Goal: Task Accomplishment & Management: Complete application form

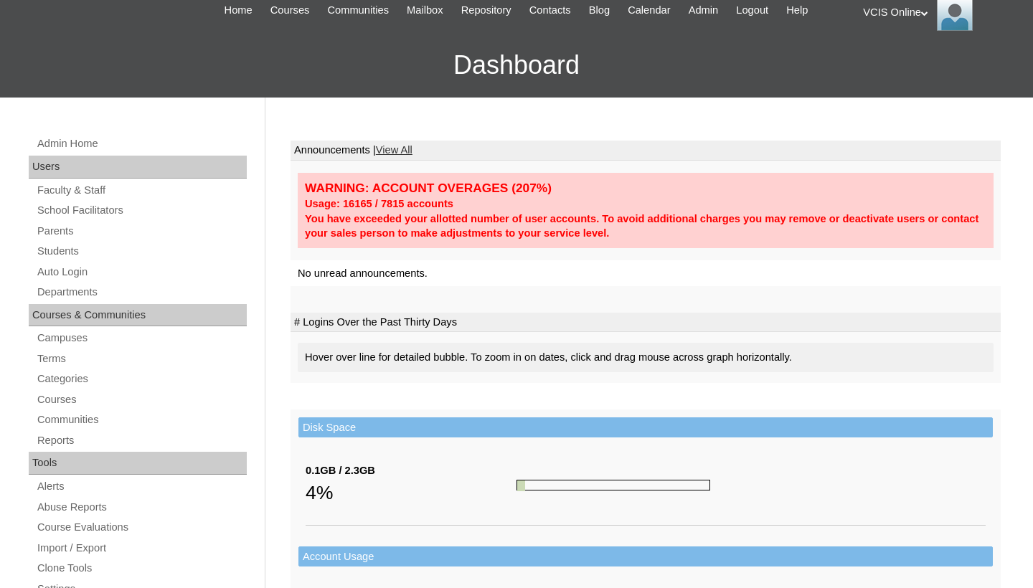
scroll to position [73, 0]
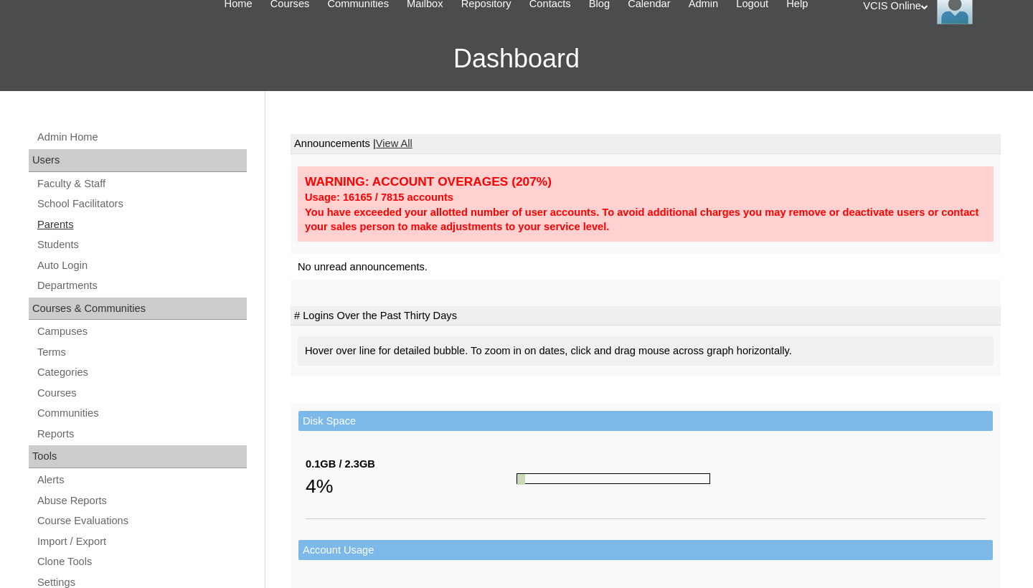
click at [73, 224] on link "Parents" at bounding box center [141, 225] width 211 height 18
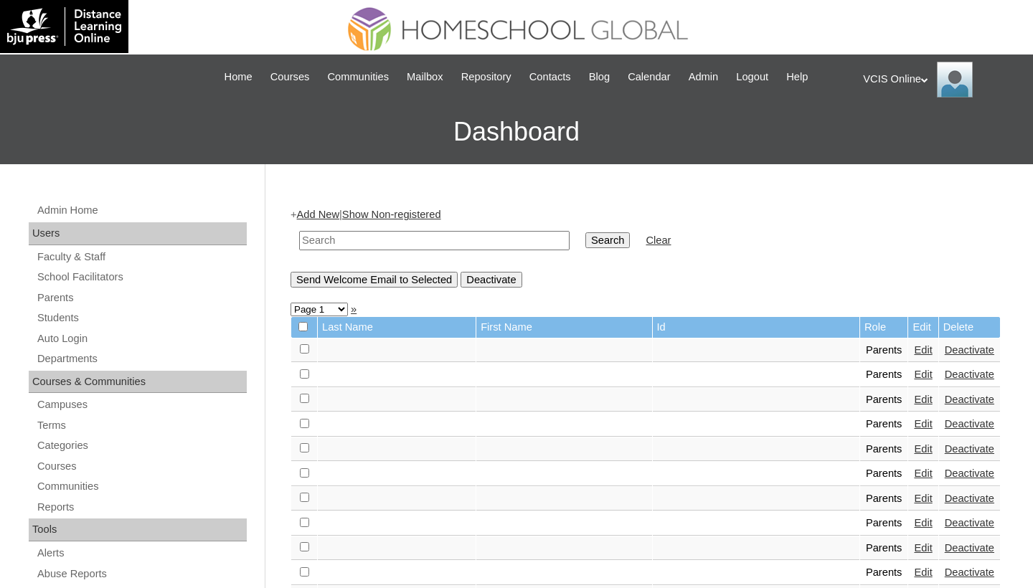
click at [328, 215] on link "Add New" at bounding box center [318, 214] width 42 height 11
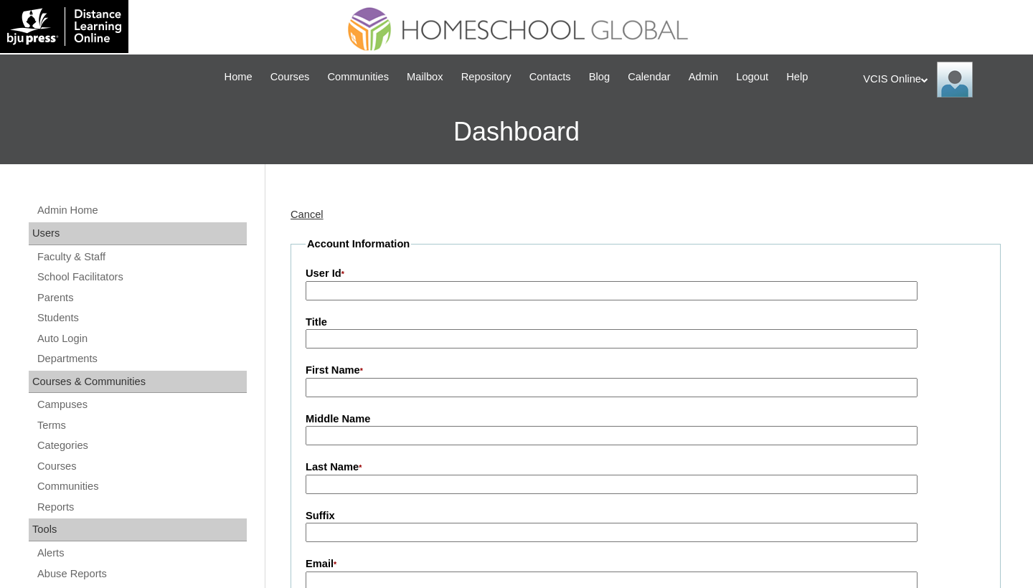
click at [355, 291] on input "User Id *" at bounding box center [611, 290] width 612 height 19
paste input "VCIS0013-6B-PA2025"
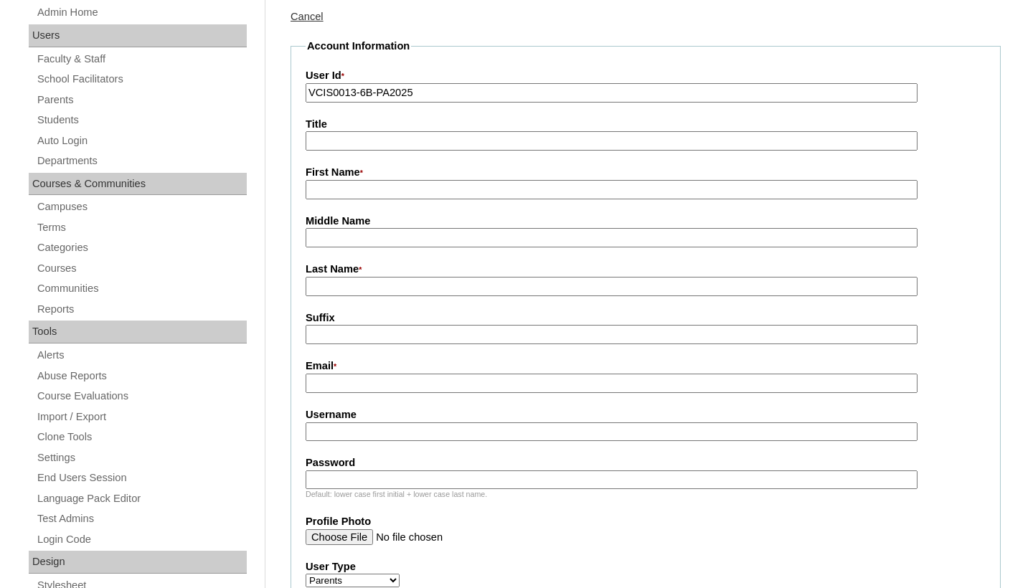
scroll to position [207, 0]
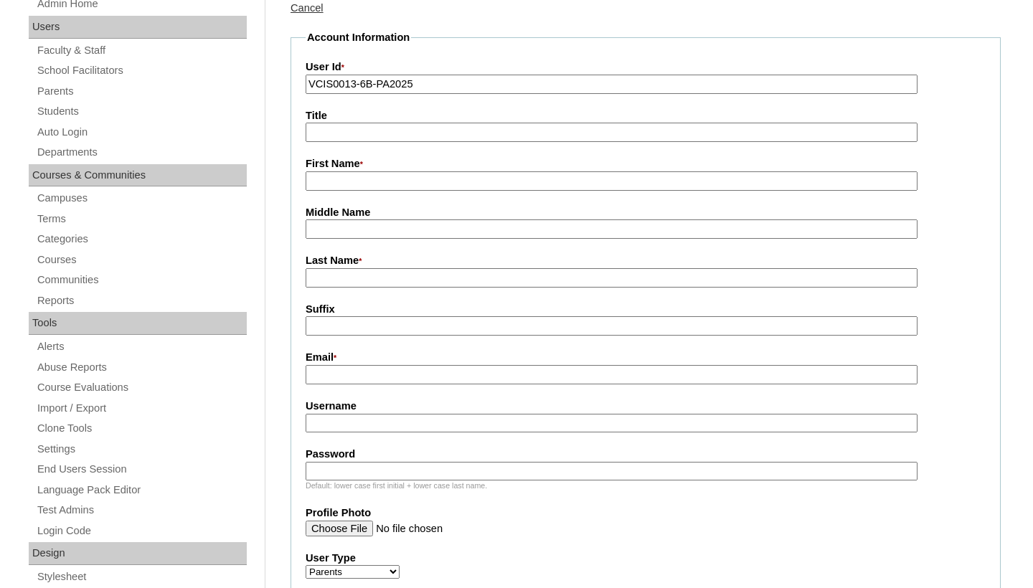
type input "VCIS0013-6B-PA2025"
type input "Jenny"
type input "Silva"
paste input "jenny.chua.silva@gmail.com"
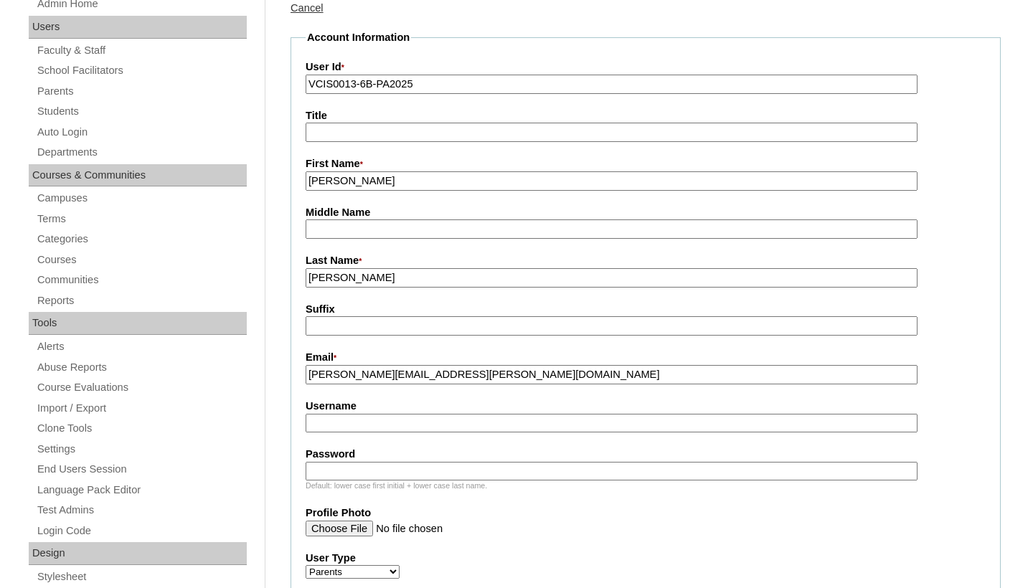
type input "jenny.chua.silva@gmail.com"
click at [347, 414] on input "Username" at bounding box center [611, 423] width 612 height 19
paste input "jsilva2025"
type input "jsilva2025"
click at [533, 465] on input "Password" at bounding box center [611, 471] width 612 height 19
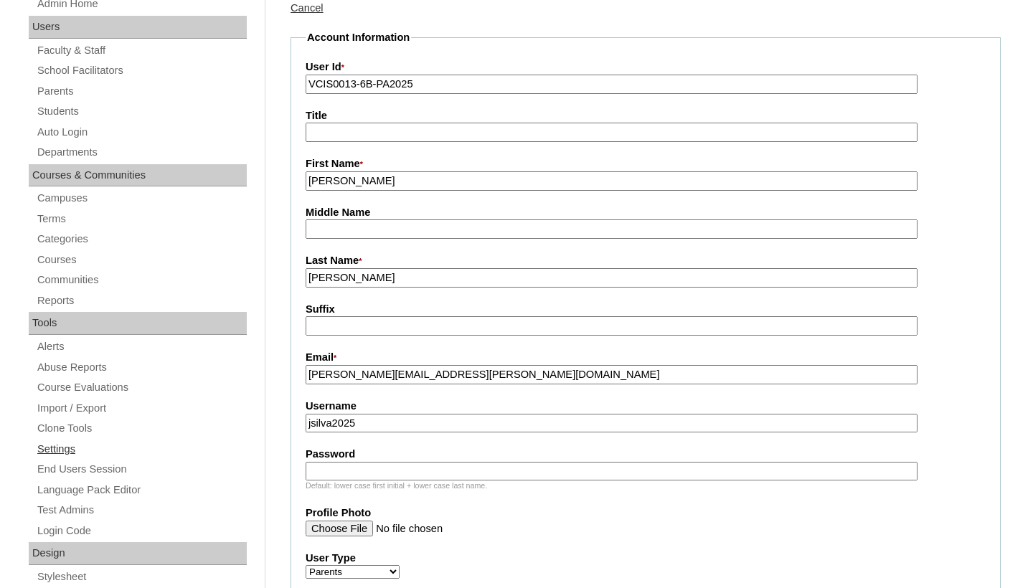
paste input "yPnpcE"
type input "yPnpcE"
click at [445, 426] on input "jsilva2025" at bounding box center [611, 423] width 612 height 19
click at [394, 273] on input "Silva" at bounding box center [611, 277] width 612 height 19
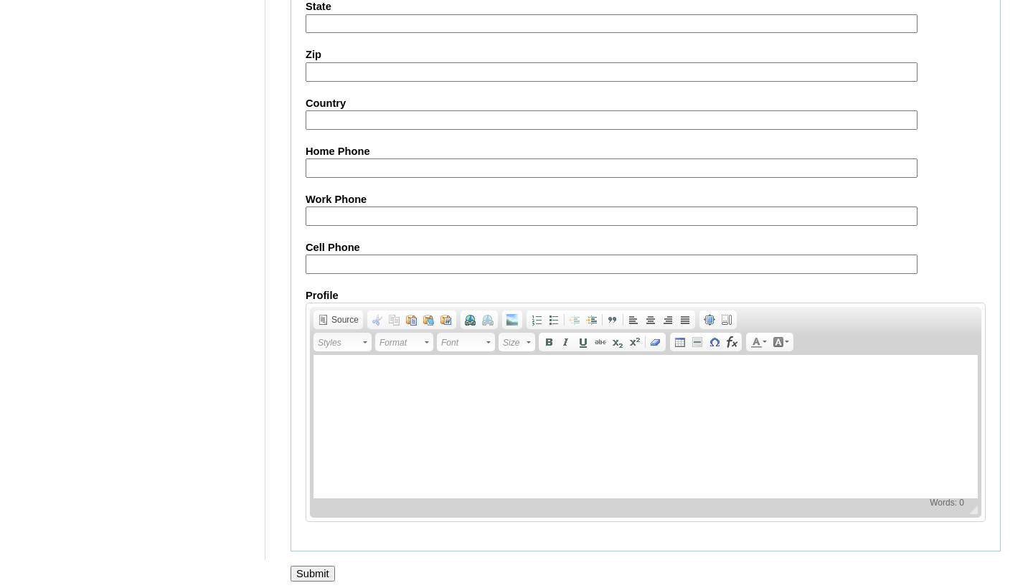
scroll to position [1336, 0]
type input "[PERSON_NAME] (2025)"
click at [312, 566] on input "Submit" at bounding box center [312, 574] width 44 height 16
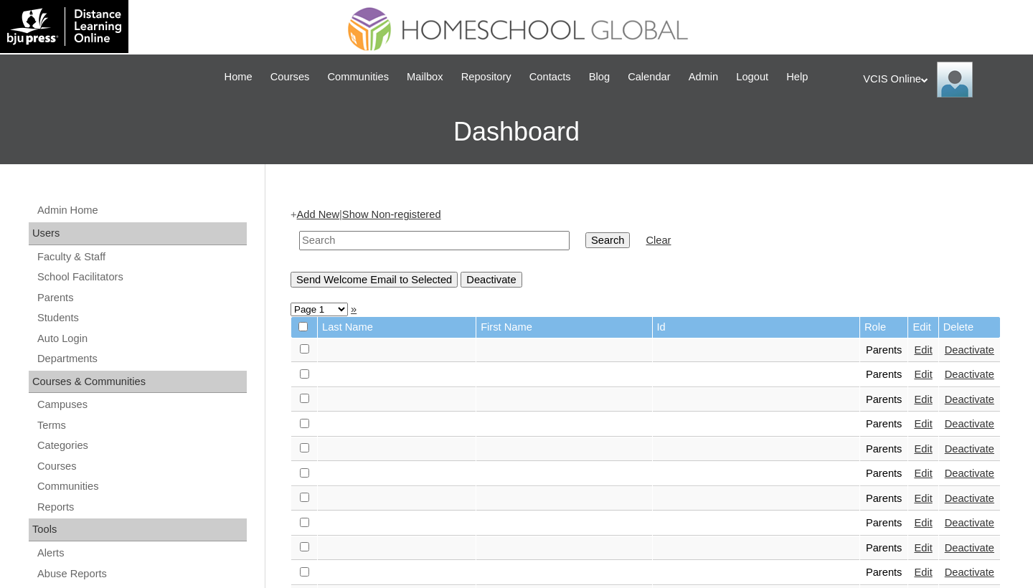
click at [392, 241] on input "text" at bounding box center [434, 240] width 270 height 19
paste input "VCIS0013-6B-PA2025"
type input "VCIS0013-6B-PA2025"
click at [585, 243] on input "Search" at bounding box center [607, 240] width 44 height 16
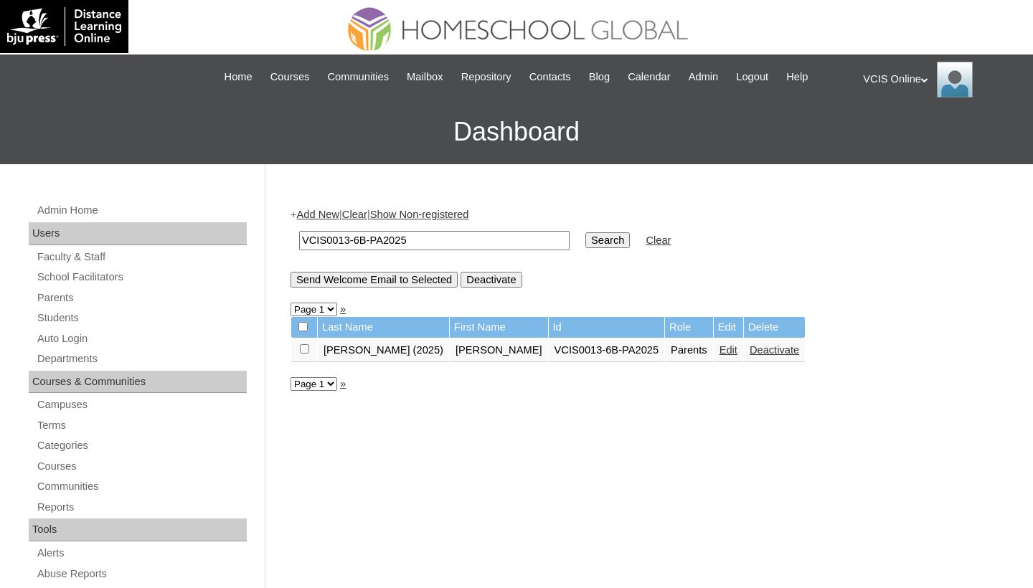
click at [719, 353] on link "Edit" at bounding box center [728, 349] width 18 height 11
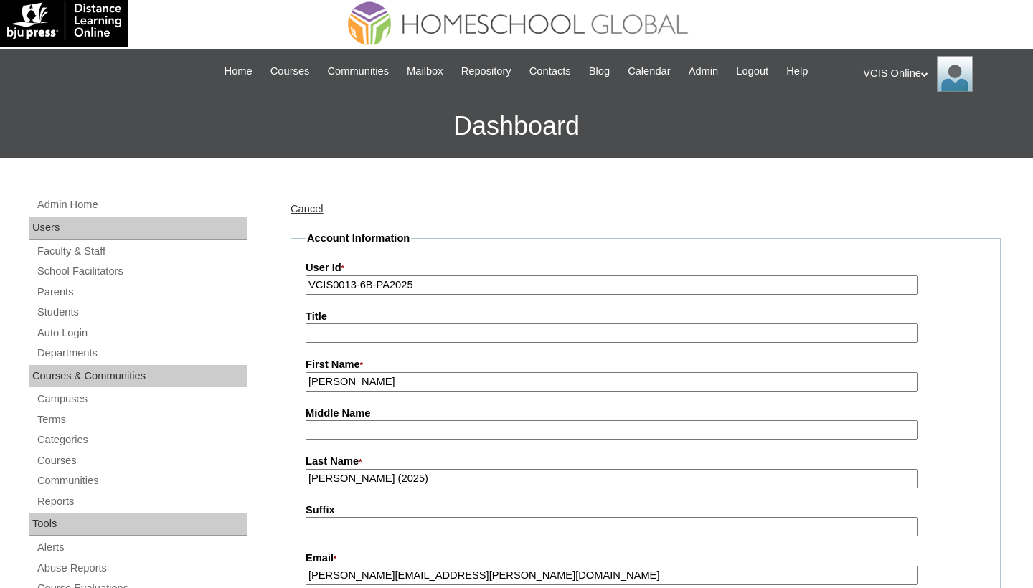
scroll to position [6, 0]
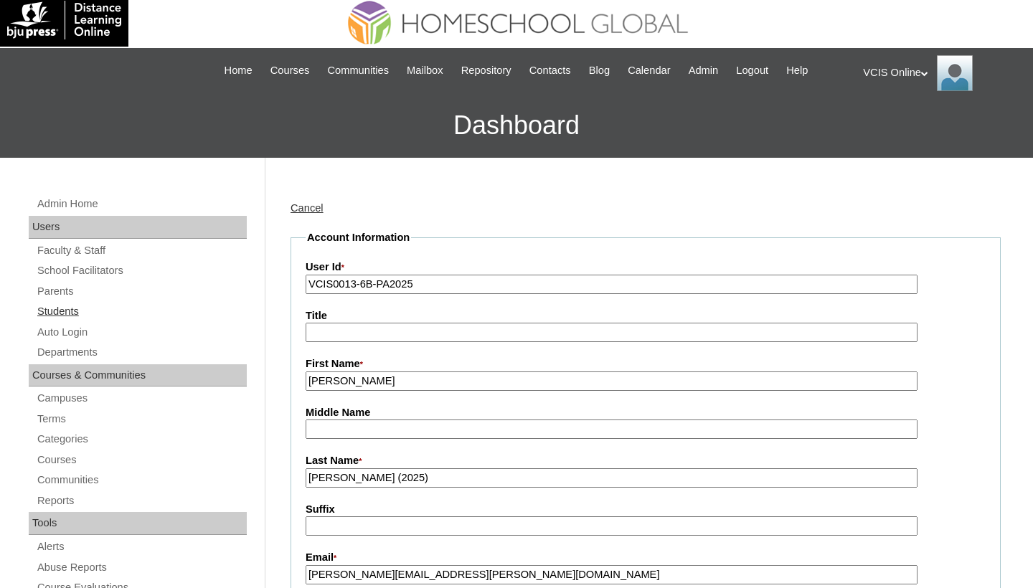
click at [52, 311] on link "Students" at bounding box center [141, 312] width 211 height 18
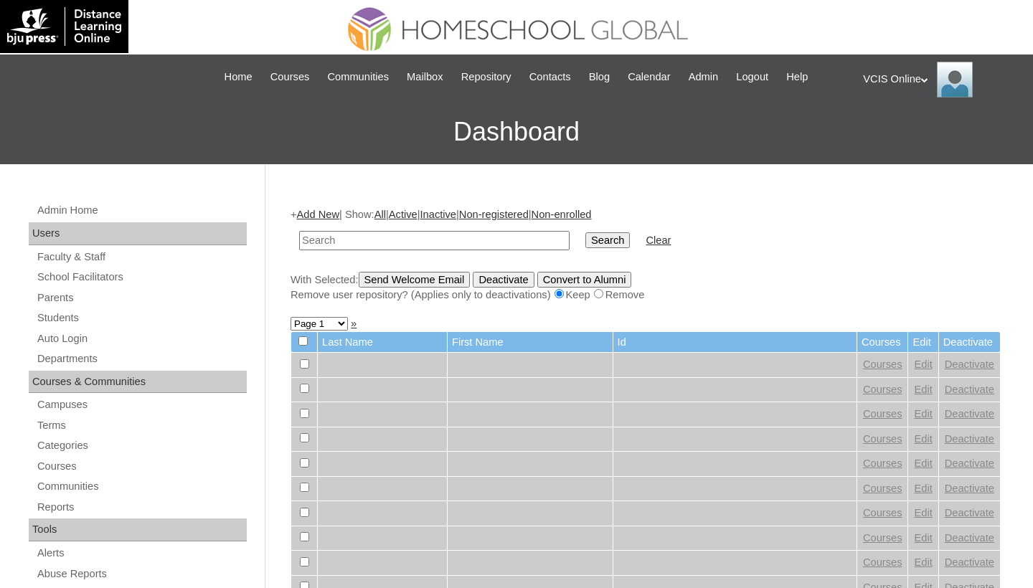
click at [335, 214] on link "Add New" at bounding box center [318, 214] width 42 height 11
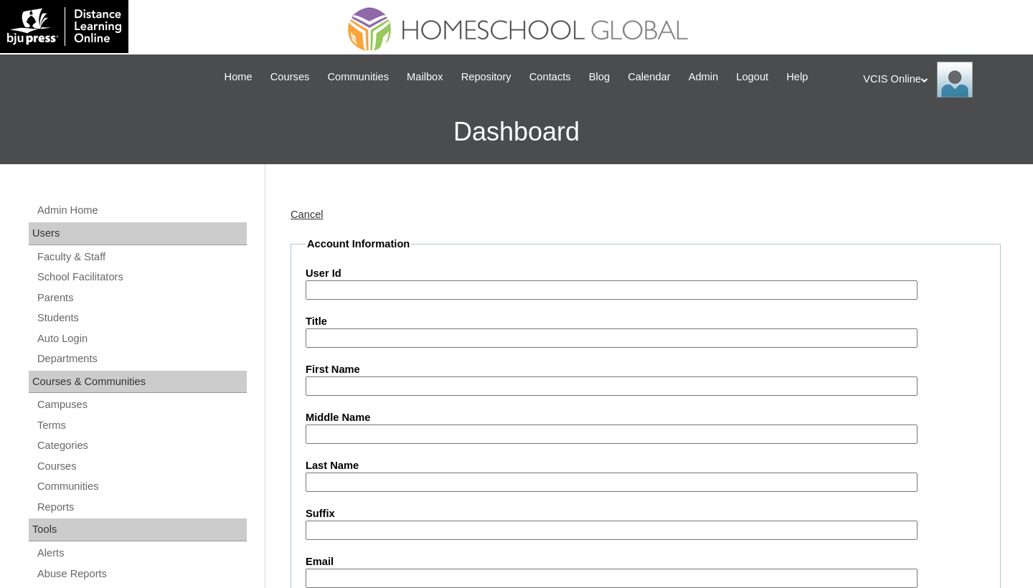
click at [361, 290] on input "User Id" at bounding box center [611, 289] width 612 height 19
paste input "VCIS0013-6B-SA2025"
type input "VCIS0013-6B-SA2025"
type input "Summer Grace"
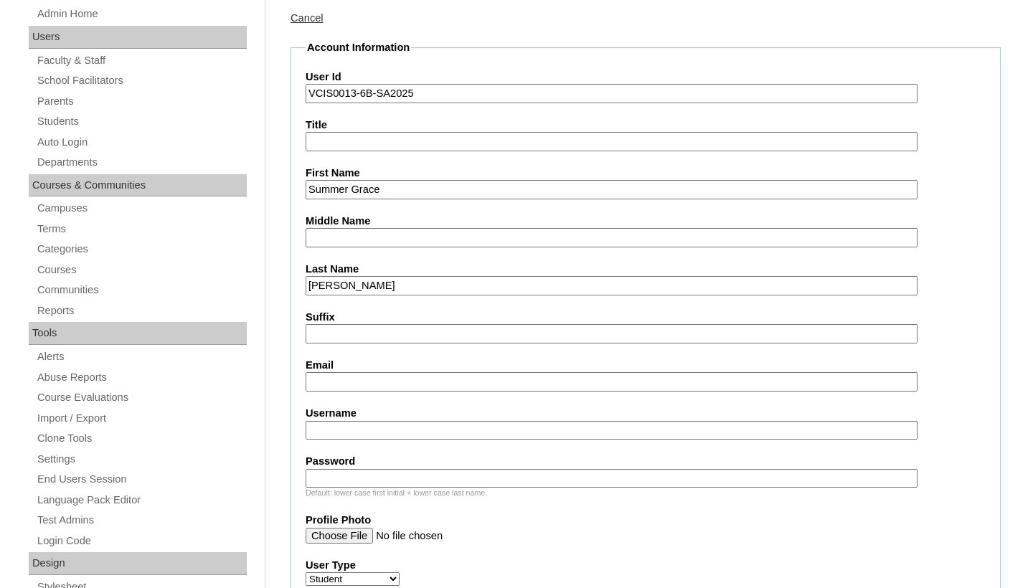
scroll to position [227, 0]
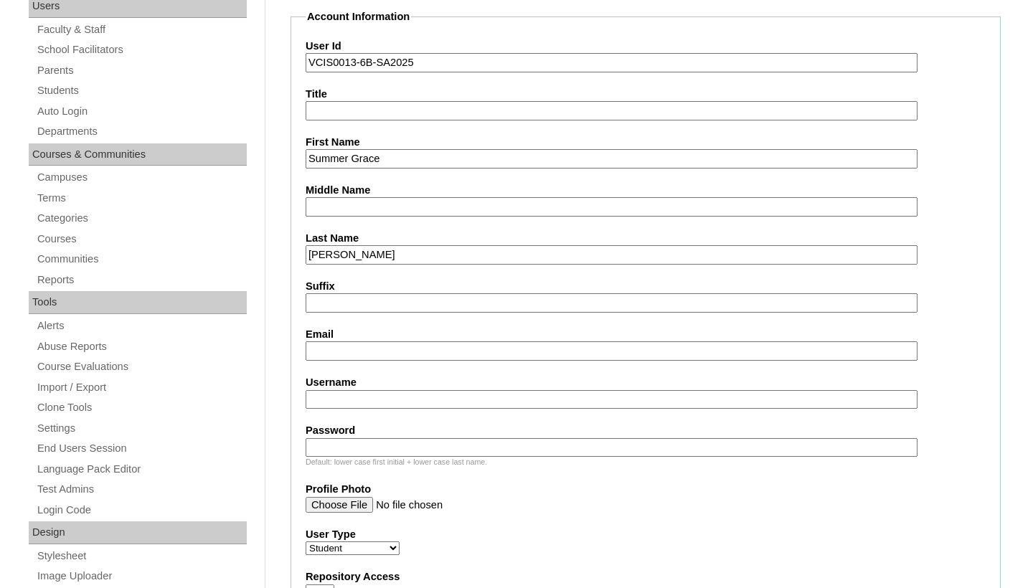
type input "Silva"
paste input "sgsilva.student@vcis.edu.ph"
type input "sgsilva.student@vcis.edu.ph"
click at [433, 396] on input "Username" at bounding box center [611, 399] width 612 height 19
paste input "summer.silva2025"
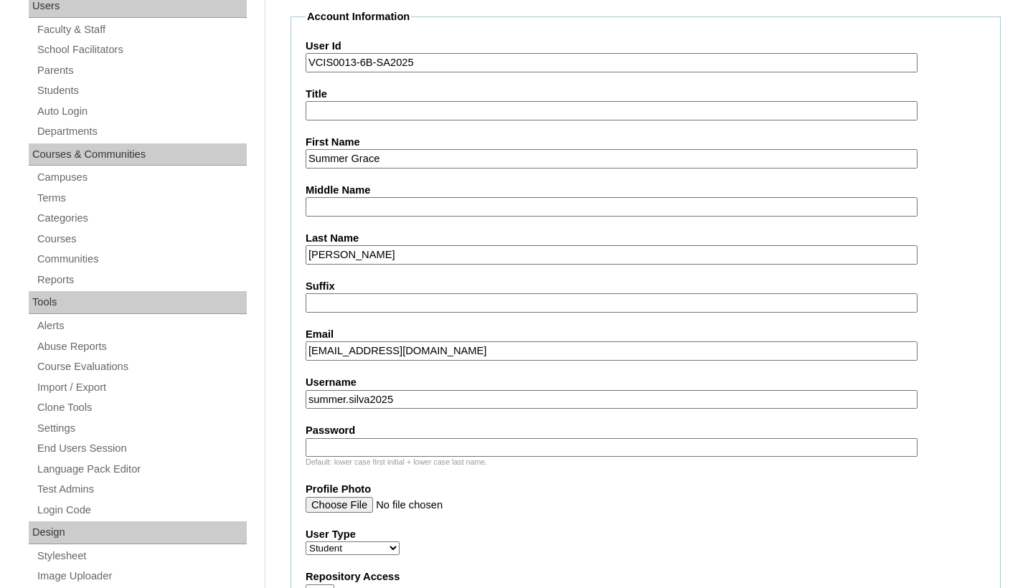
type input "summer.silva2025"
click at [432, 450] on input "Password" at bounding box center [611, 447] width 612 height 19
paste input "PqtDLE"
type input "PqtDLE"
click at [597, 500] on input "Profile Photo" at bounding box center [611, 505] width 612 height 16
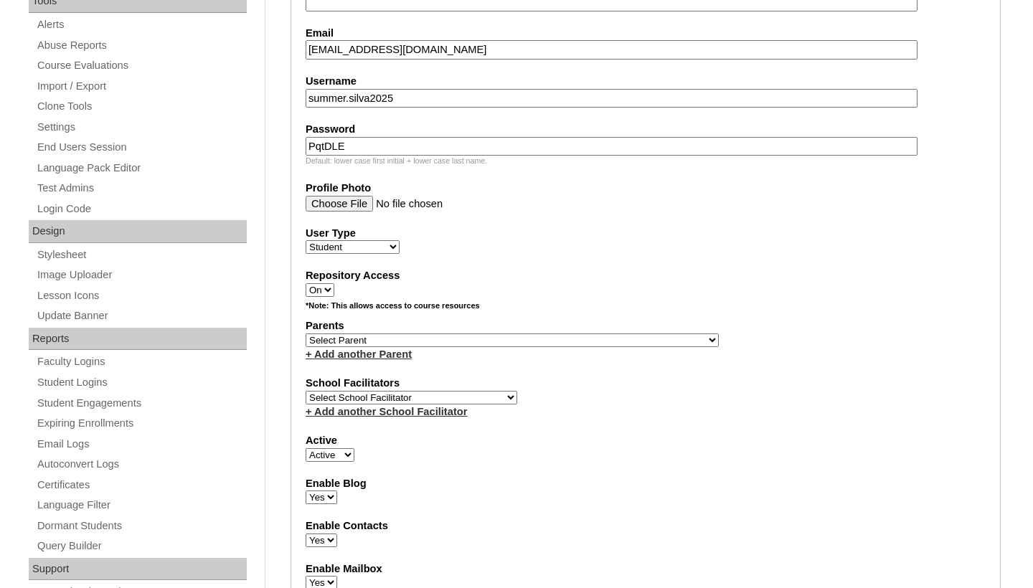
scroll to position [534, 0]
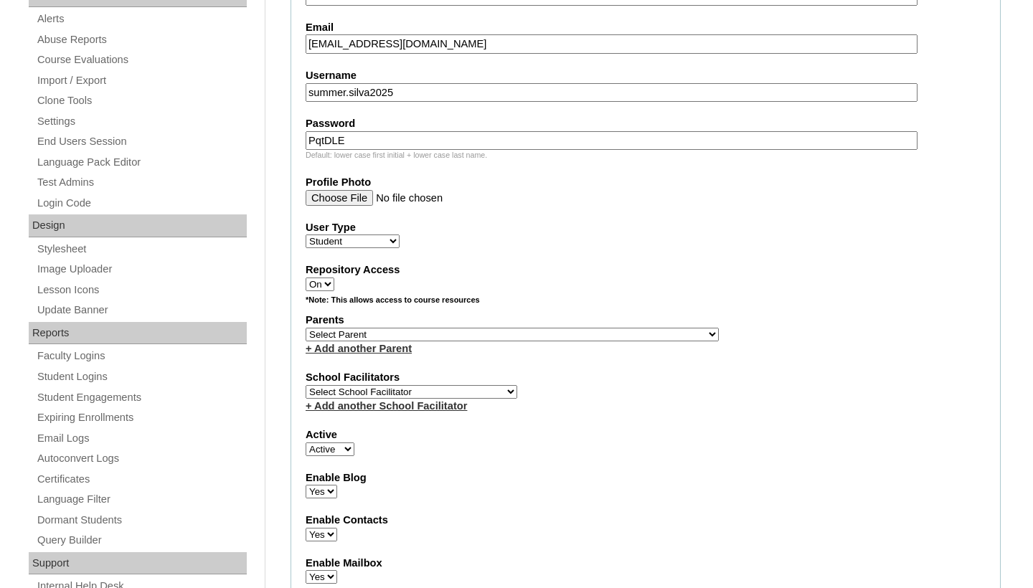
click at [463, 328] on select "Select Parent , , , , , , , , , , , , , , , , , , , , , , , , , , , , , , , , ,…" at bounding box center [511, 335] width 413 height 14
select select "43258"
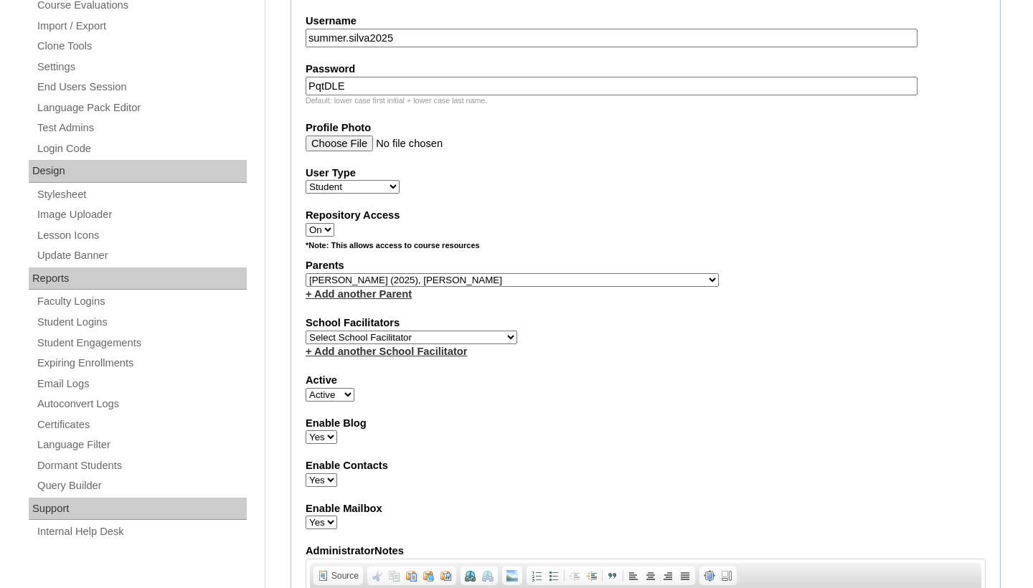
scroll to position [596, 0]
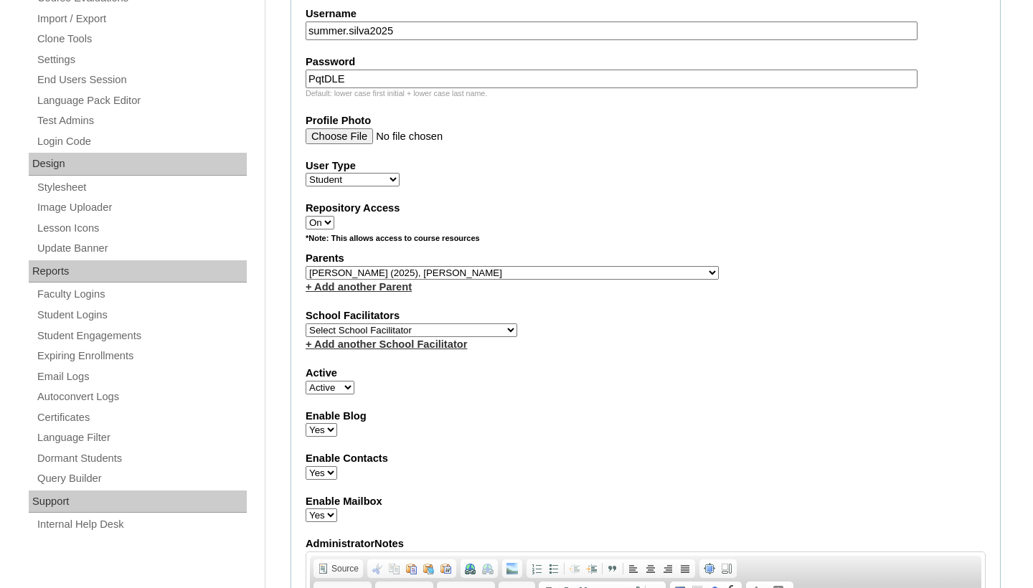
select select "36085"
click at [527, 416] on div "Enable Blog Yes No" at bounding box center [645, 423] width 680 height 29
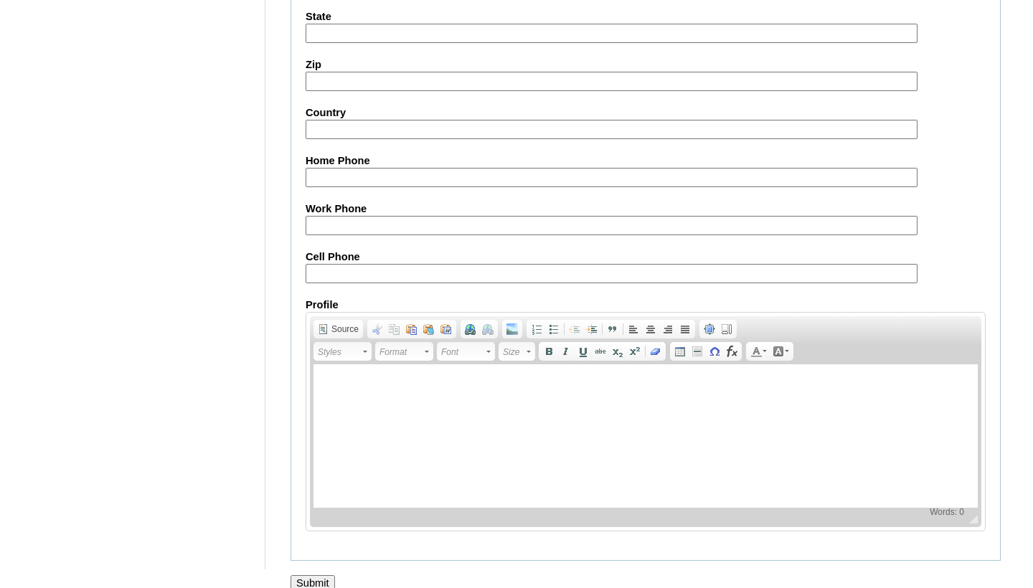
scroll to position [1574, 0]
click at [319, 576] on input "Submit" at bounding box center [312, 584] width 44 height 16
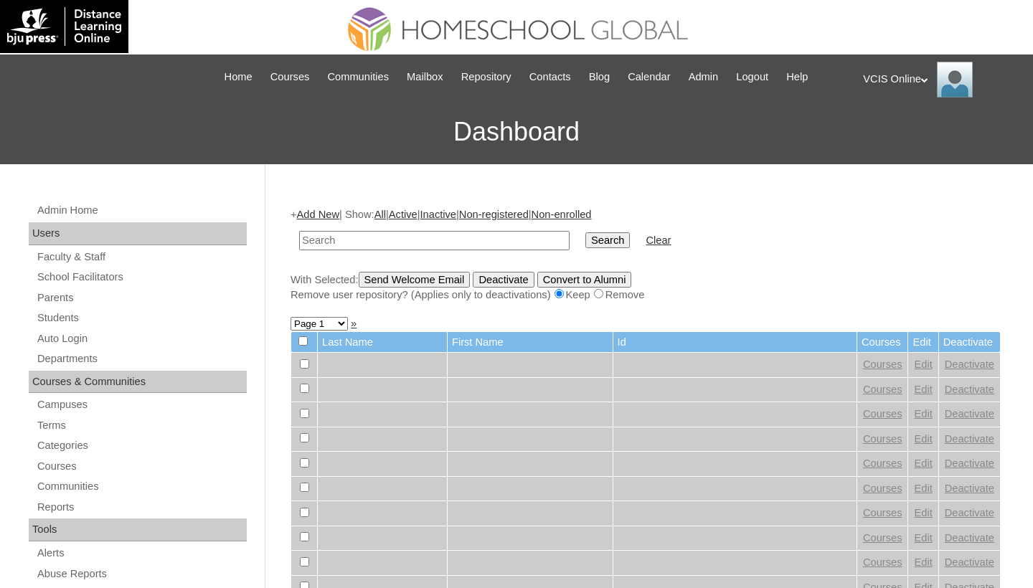
paste input "VCIS0013-6B-SA2025"
type input "VCIS0013-6B-SA2025"
click at [585, 239] on input "Search" at bounding box center [607, 240] width 44 height 16
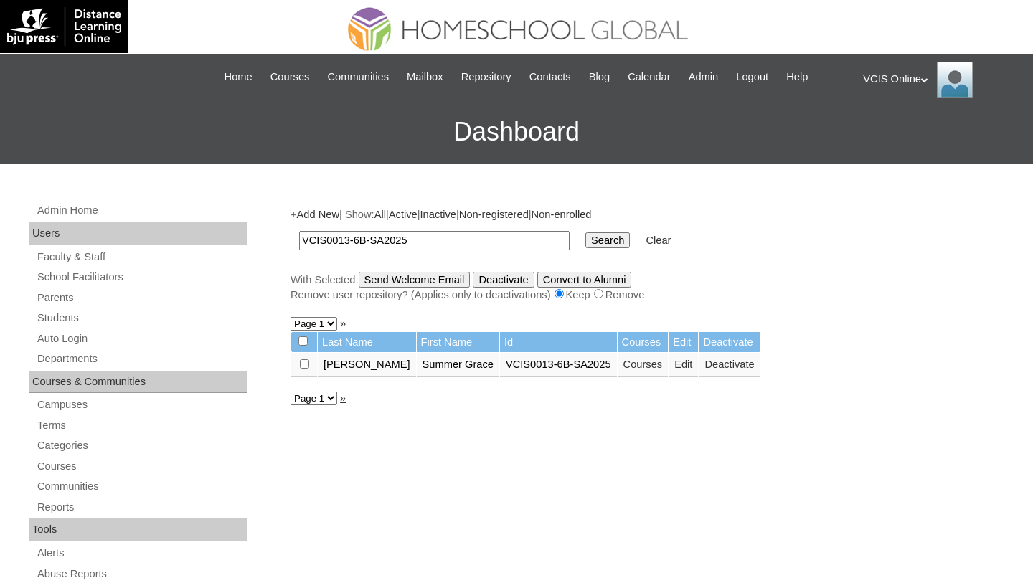
click at [623, 367] on link "Courses" at bounding box center [642, 364] width 39 height 11
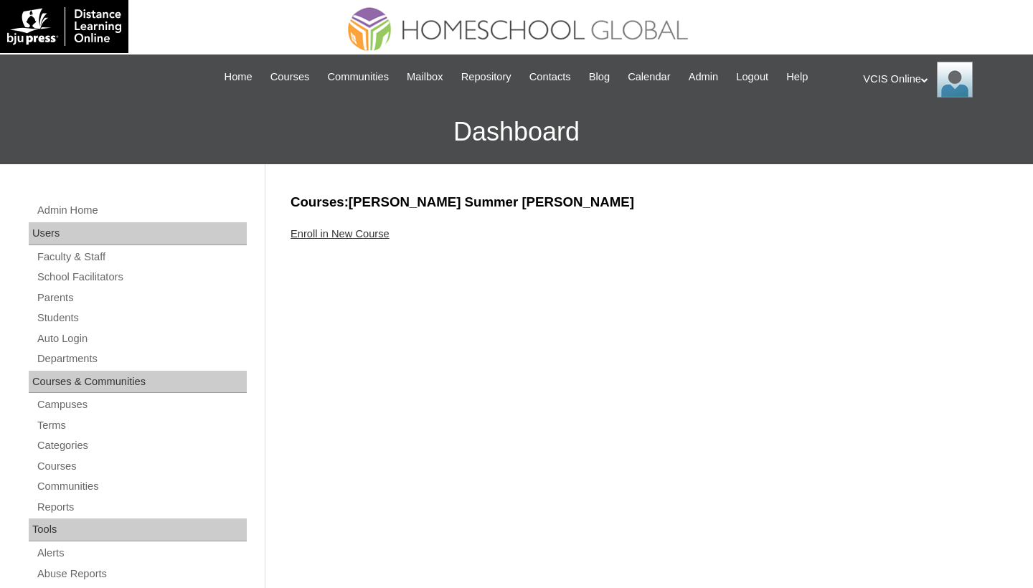
click at [336, 227] on div "Enroll in New Course" at bounding box center [645, 234] width 710 height 15
click at [343, 235] on link "Enroll in New Course" at bounding box center [339, 233] width 99 height 11
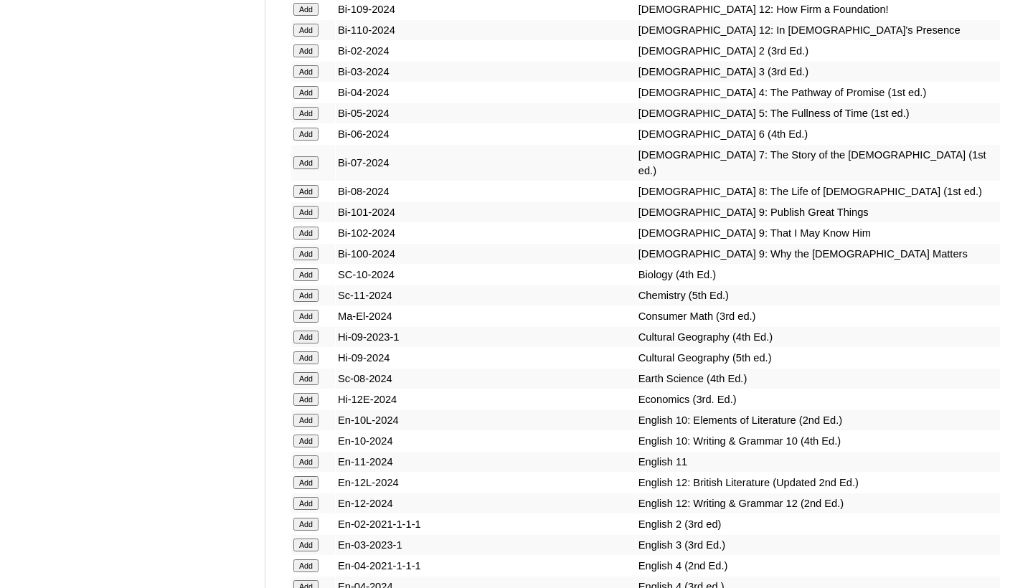
scroll to position [3402, 0]
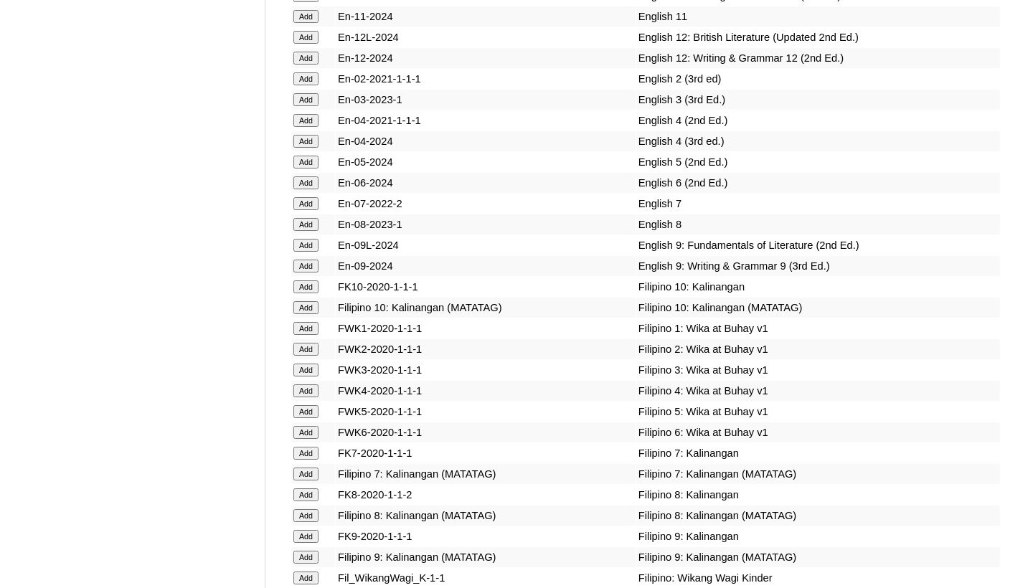
scroll to position [3822, 0]
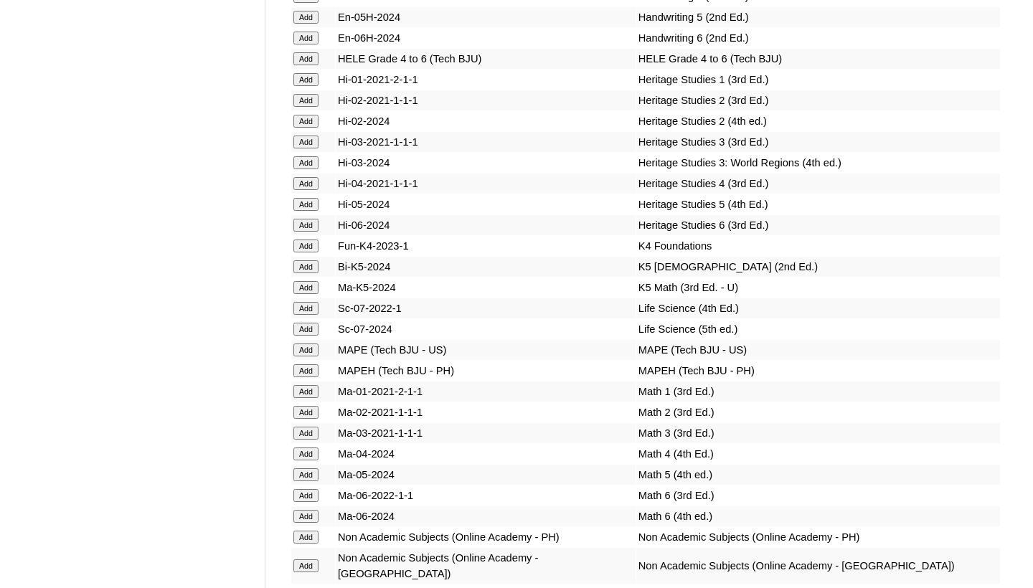
scroll to position [4583, 0]
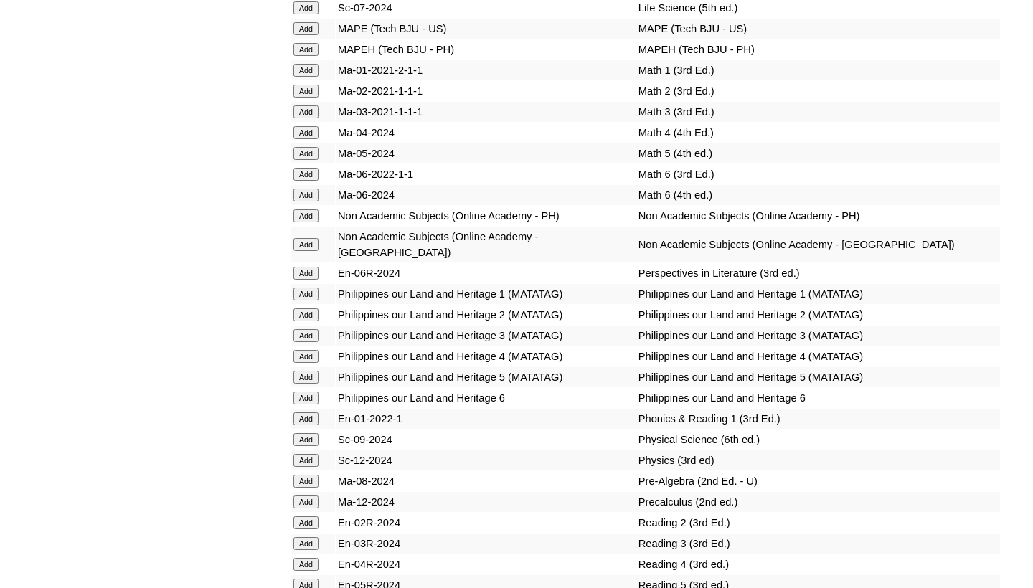
scroll to position [4881, 0]
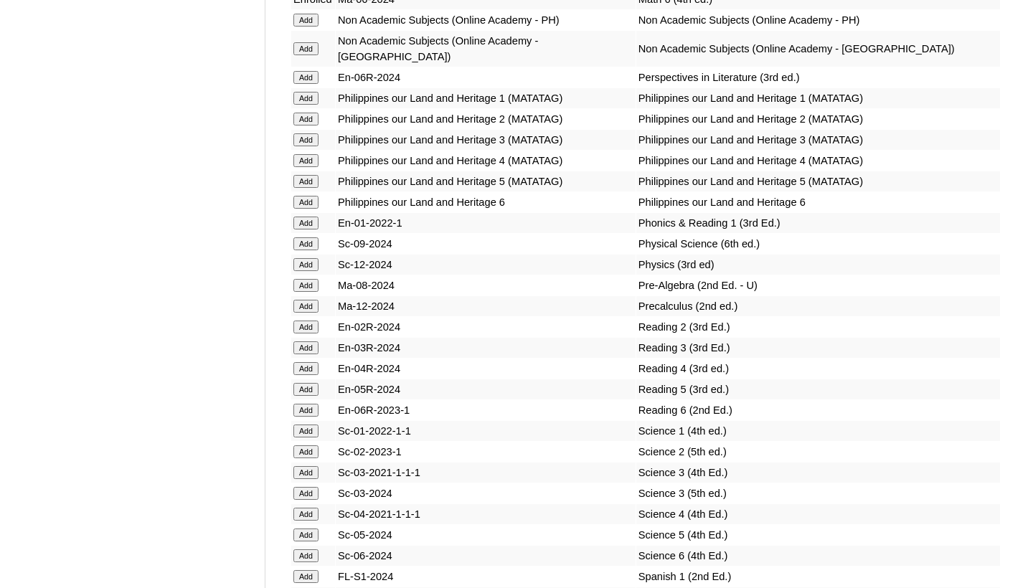
scroll to position [5078, 0]
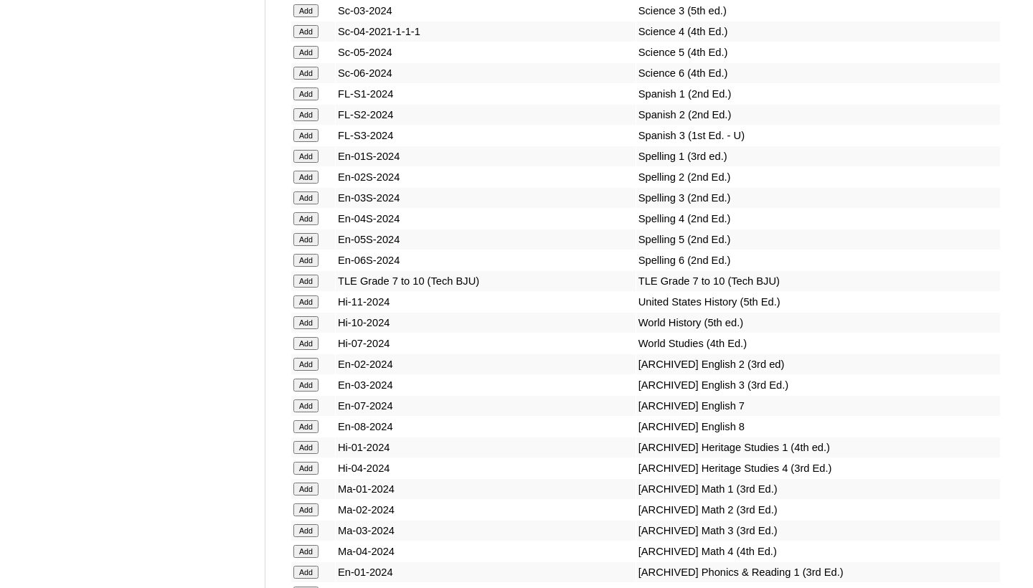
scroll to position [5569, 0]
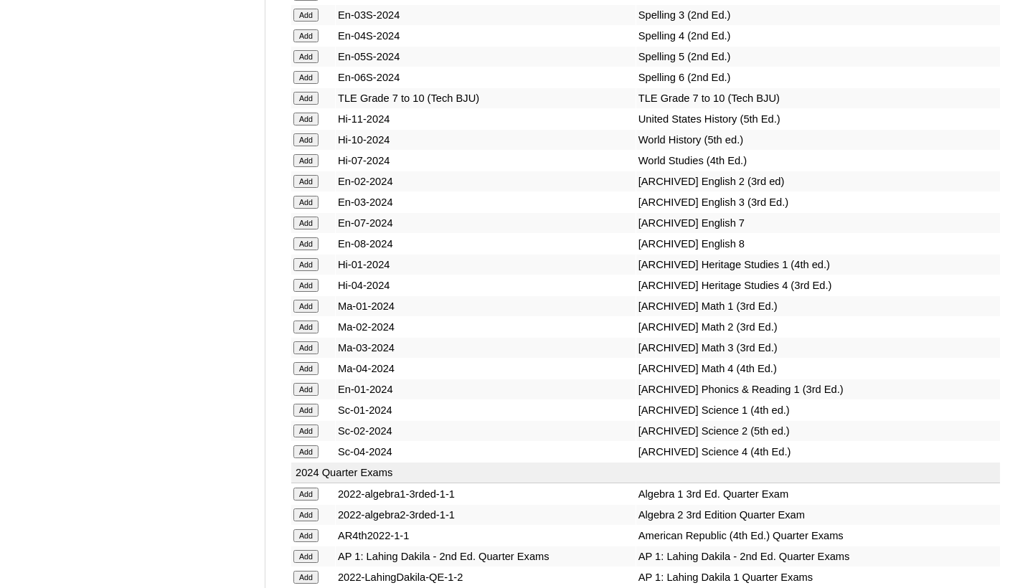
scroll to position [5758, 0]
